Goal: Find specific page/section: Find specific page/section

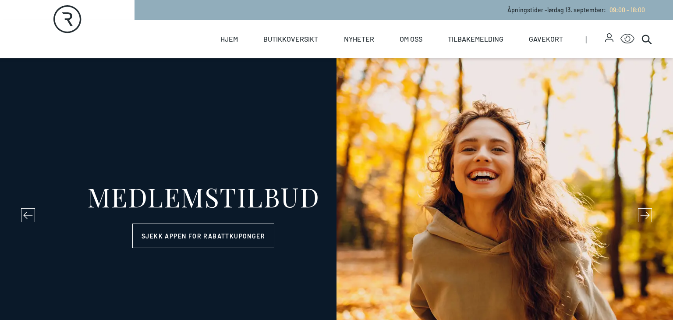
select select "NO"
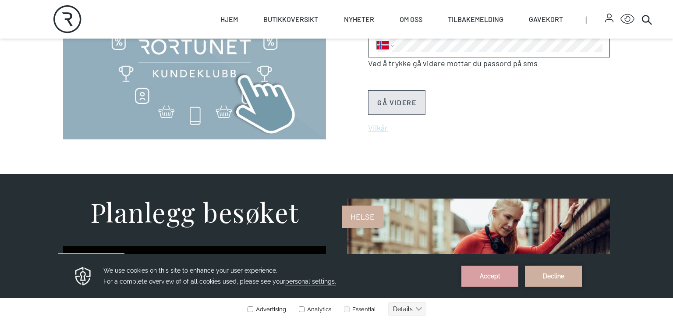
scroll to position [466, 0]
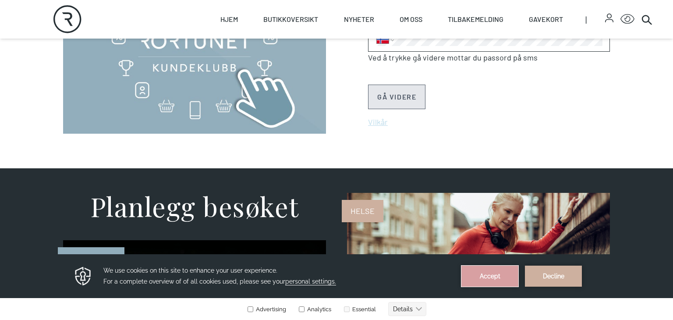
click at [508, 274] on button "Accept" at bounding box center [490, 276] width 57 height 21
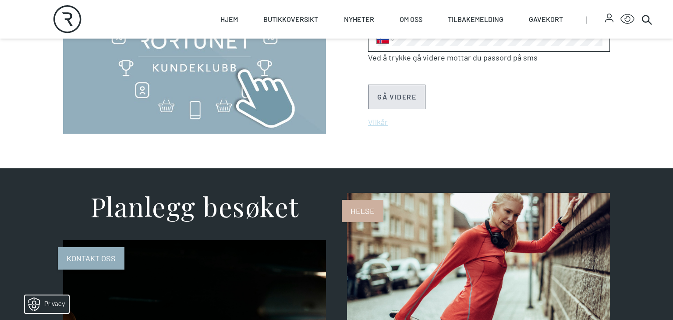
scroll to position [846, 0]
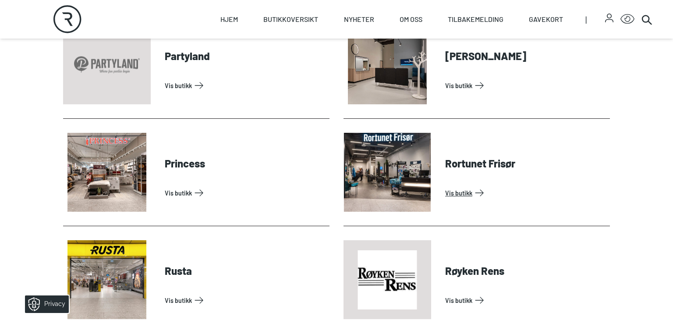
scroll to position [2079, 0]
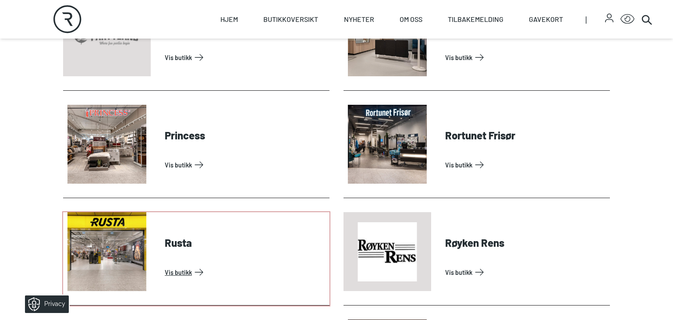
click at [179, 272] on link "Vis butikk" at bounding box center [245, 272] width 161 height 14
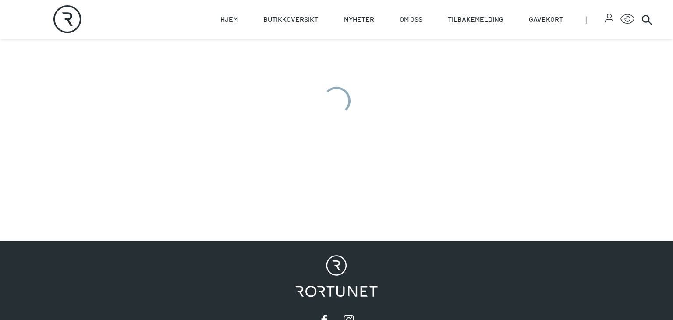
scroll to position [487, 0]
